Goal: Check status

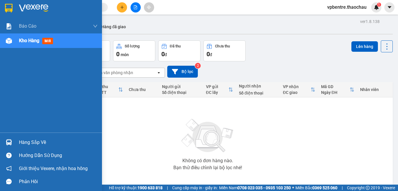
click at [64, 143] on div "Hàng sắp về" at bounding box center [58, 142] width 79 height 9
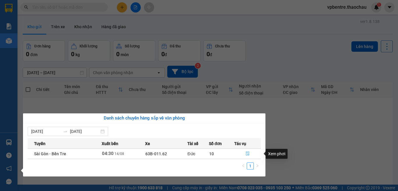
click at [247, 154] on icon "file-done" at bounding box center [248, 154] width 4 height 4
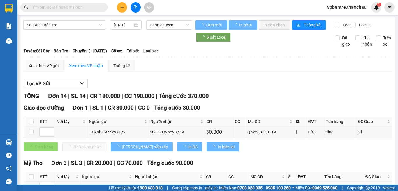
type input "[DATE]"
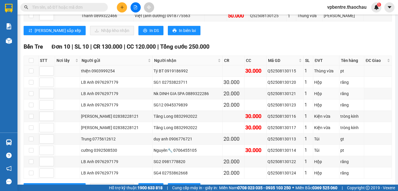
scroll to position [136, 0]
